Goal: Go to known website: Access a specific website the user already knows

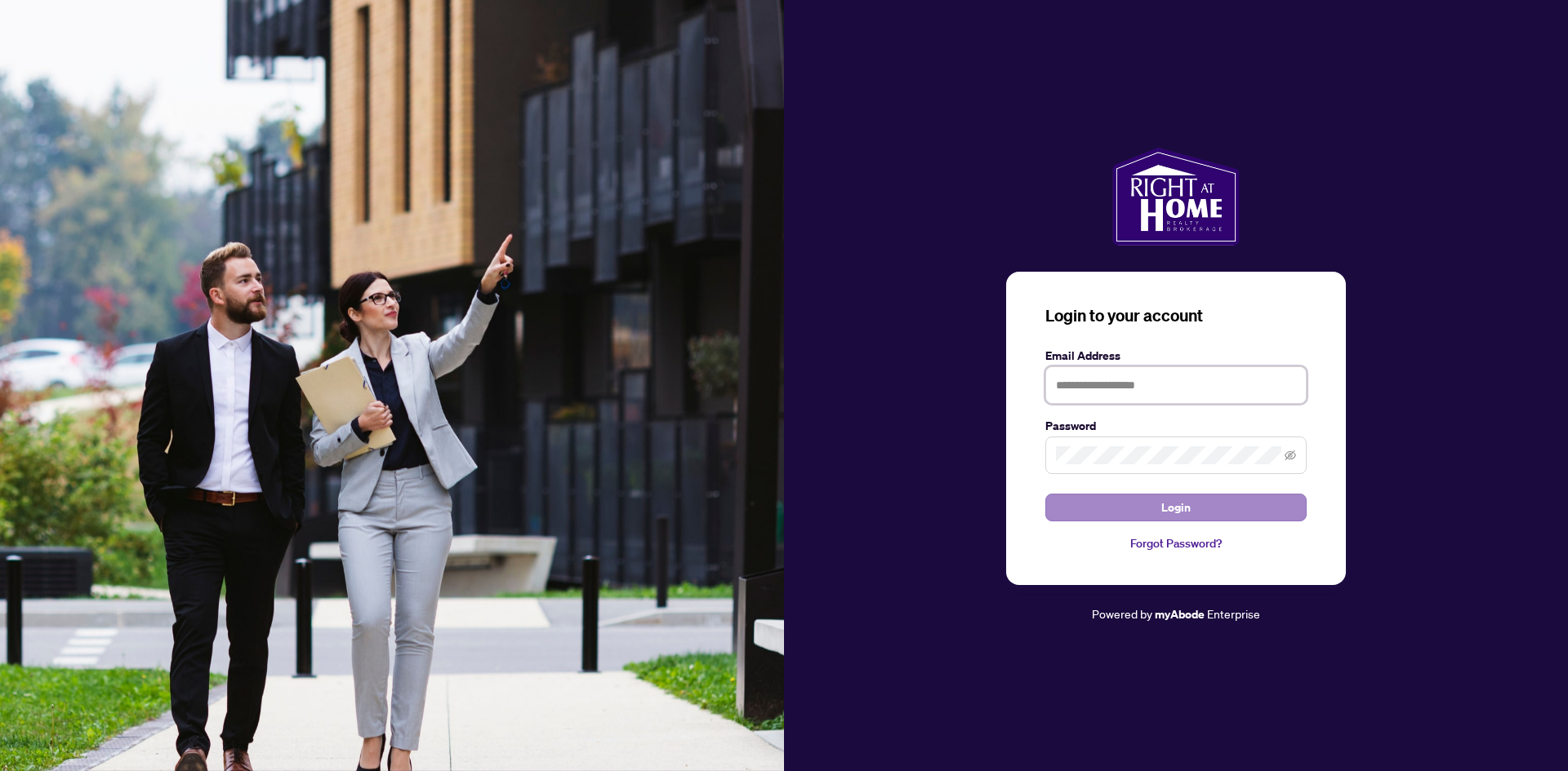
type input "**********"
click at [1131, 514] on button "Login" at bounding box center [1176, 508] width 261 height 28
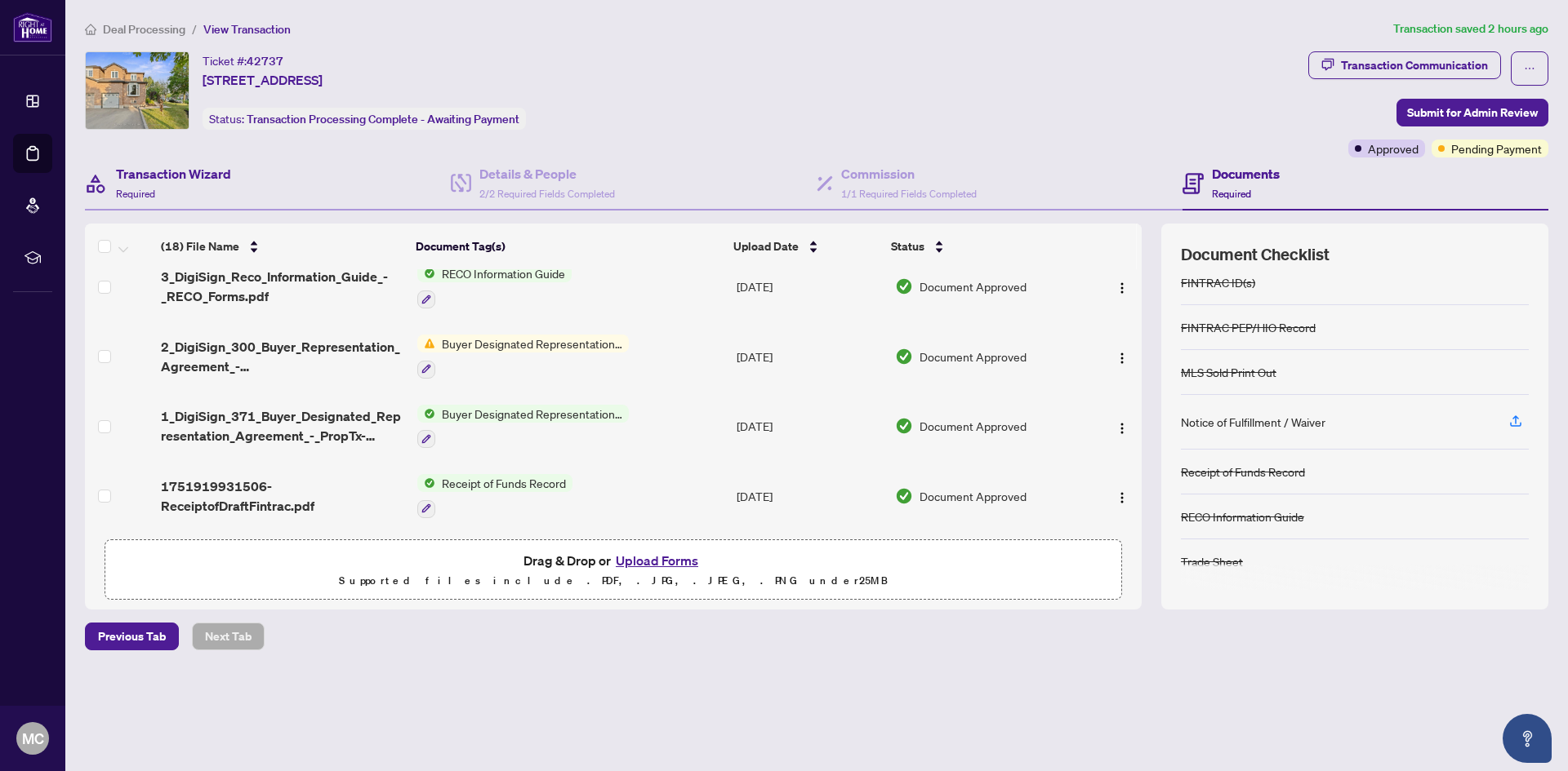
scroll to position [876, 0]
